Goal: Navigation & Orientation: Find specific page/section

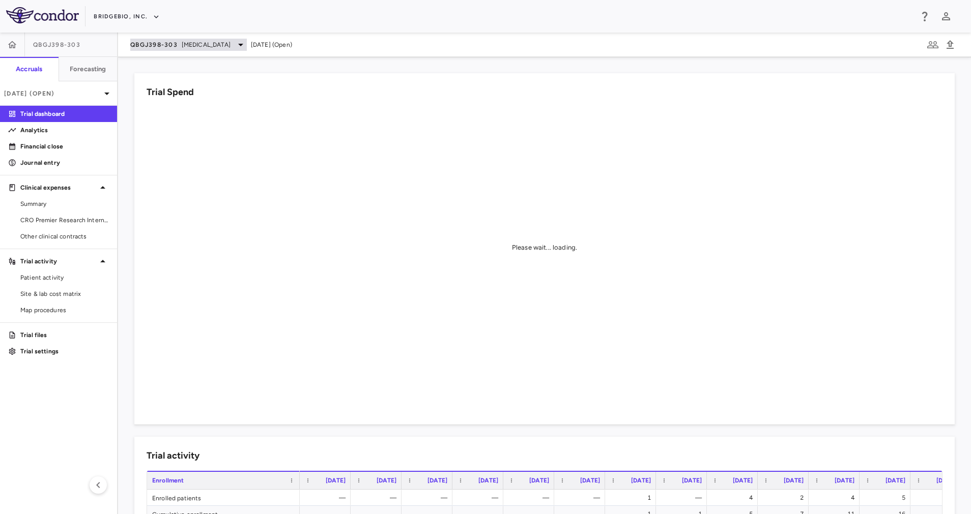
click at [235, 45] on icon at bounding box center [241, 45] width 12 height 12
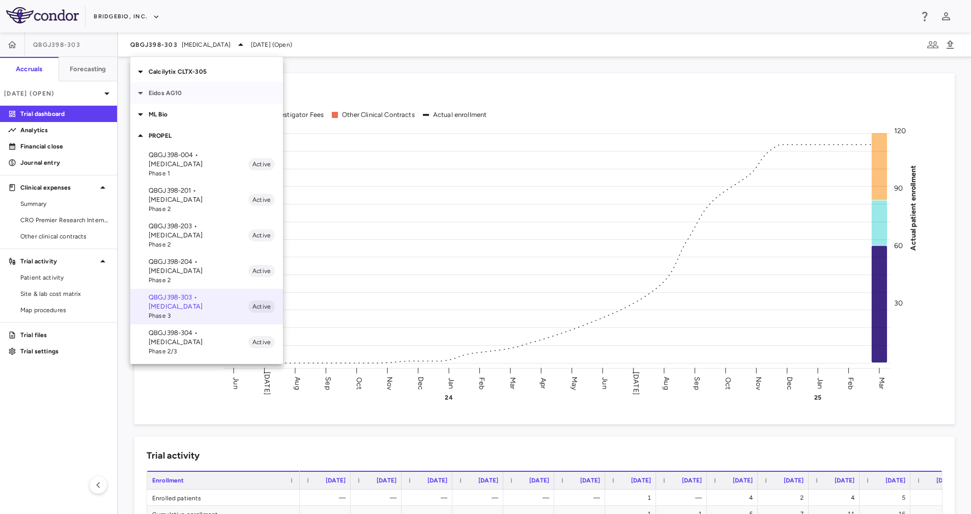
click at [167, 96] on p "Eidos AG10" at bounding box center [216, 93] width 134 height 9
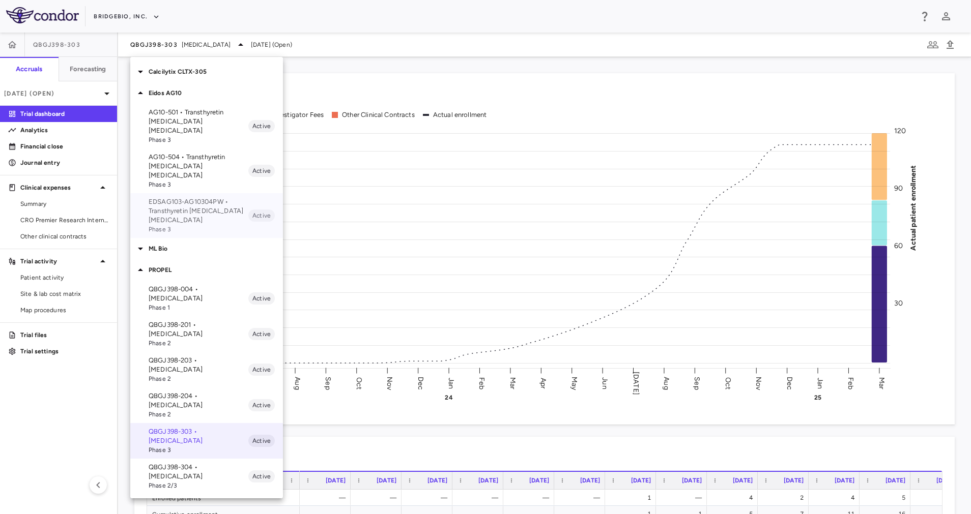
click at [174, 197] on p "EDSAG103-AG10304PW • Transthyretin Amyloid Cardiomyopathy" at bounding box center [199, 210] width 100 height 27
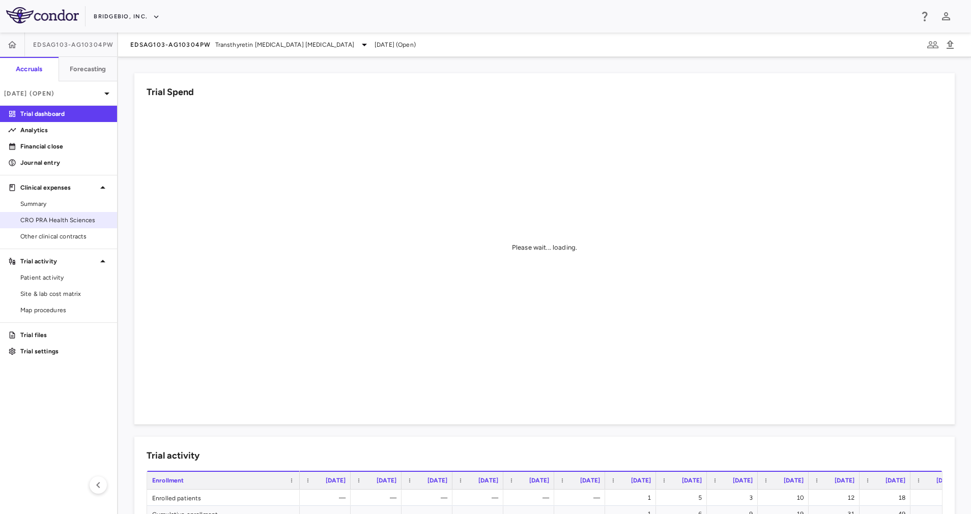
click at [52, 223] on span "CRO PRA Health Sciences" at bounding box center [64, 220] width 89 height 9
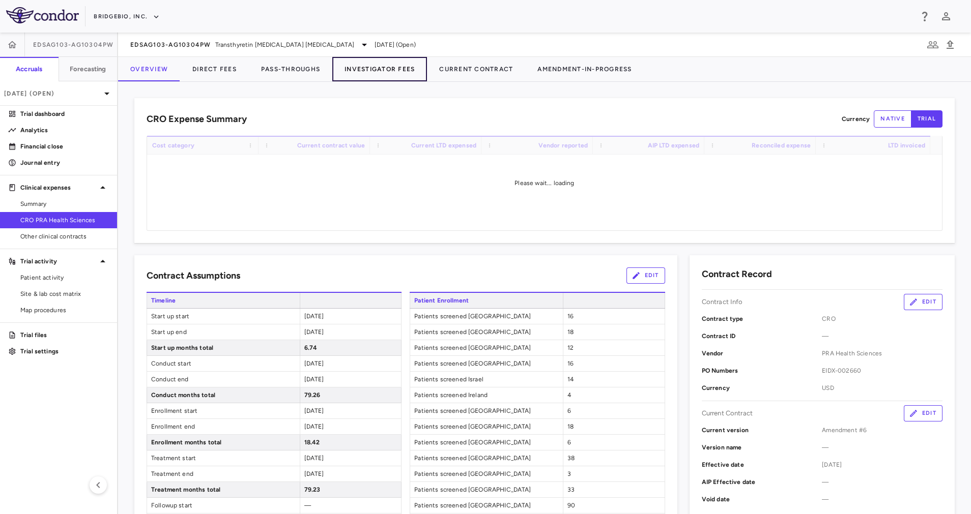
click at [405, 73] on button "Investigator Fees" at bounding box center [379, 69] width 95 height 24
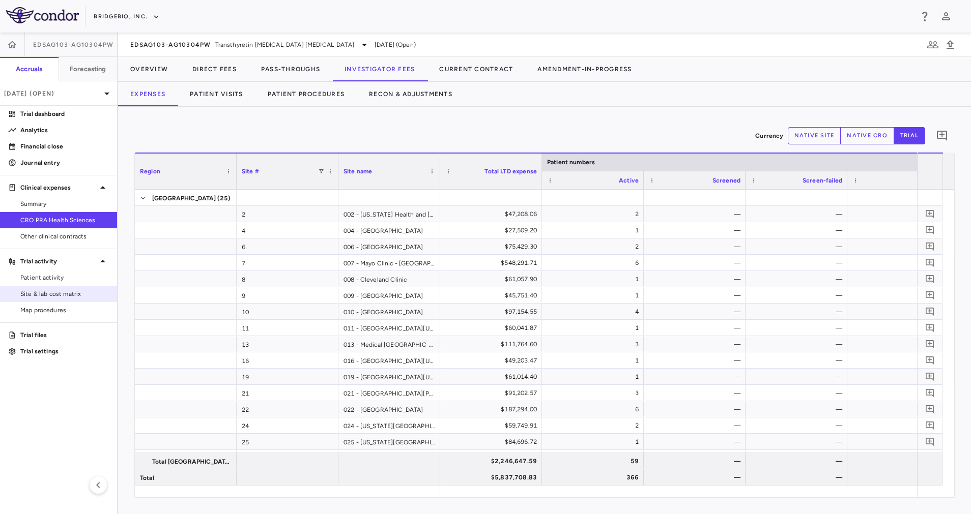
click at [35, 292] on span "Site & lab cost matrix" at bounding box center [64, 294] width 89 height 9
